Goal: Find specific page/section: Find specific page/section

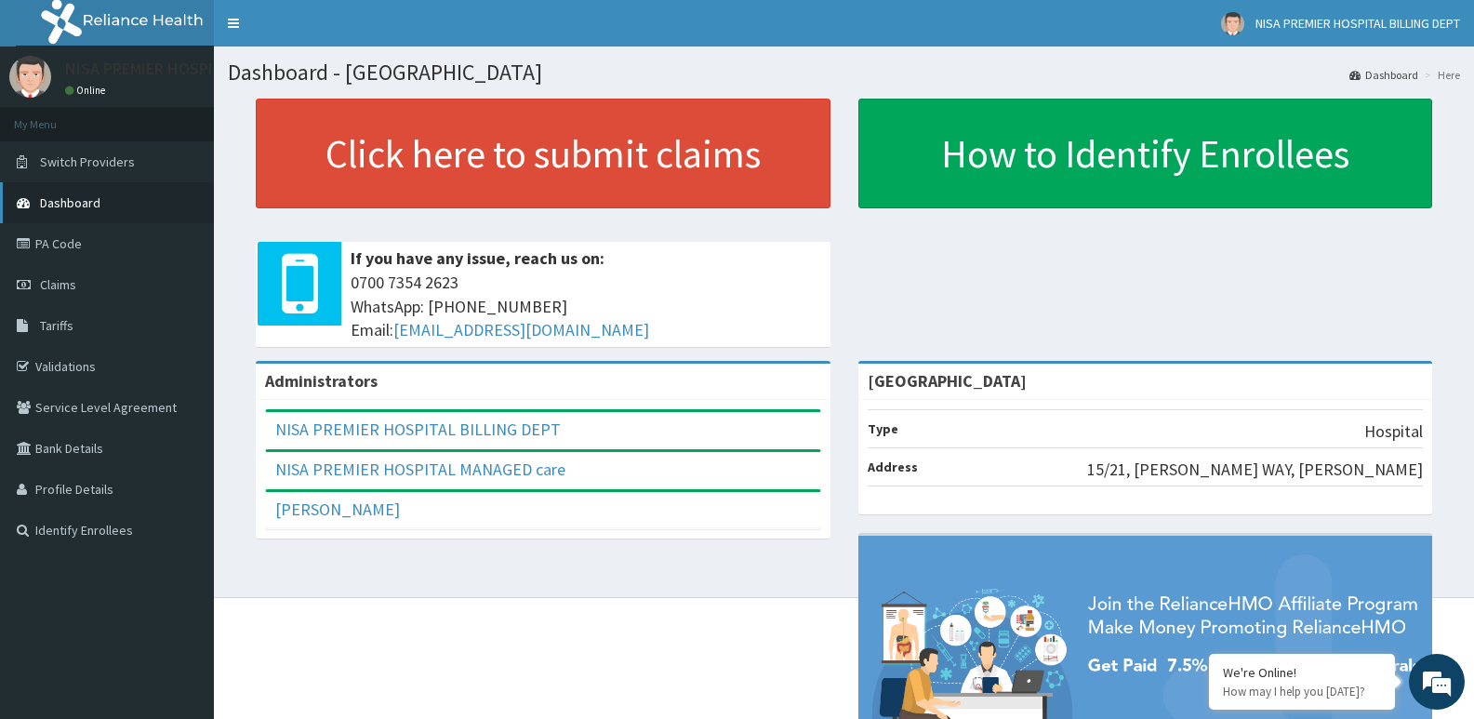
click at [95, 203] on span "Dashboard" at bounding box center [70, 202] width 60 height 17
click at [52, 370] on link "Validations" at bounding box center [107, 366] width 214 height 41
